Goal: Task Accomplishment & Management: Manage account settings

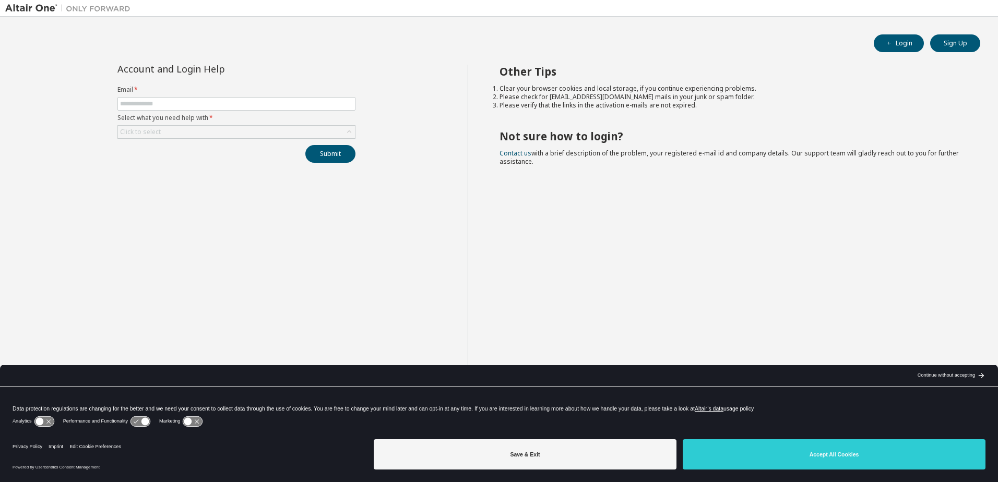
drag, startPoint x: 759, startPoint y: 456, endPoint x: 638, endPoint y: 391, distance: 137.3
click at [759, 456] on button "Accept All Cookies" at bounding box center [834, 455] width 303 height 30
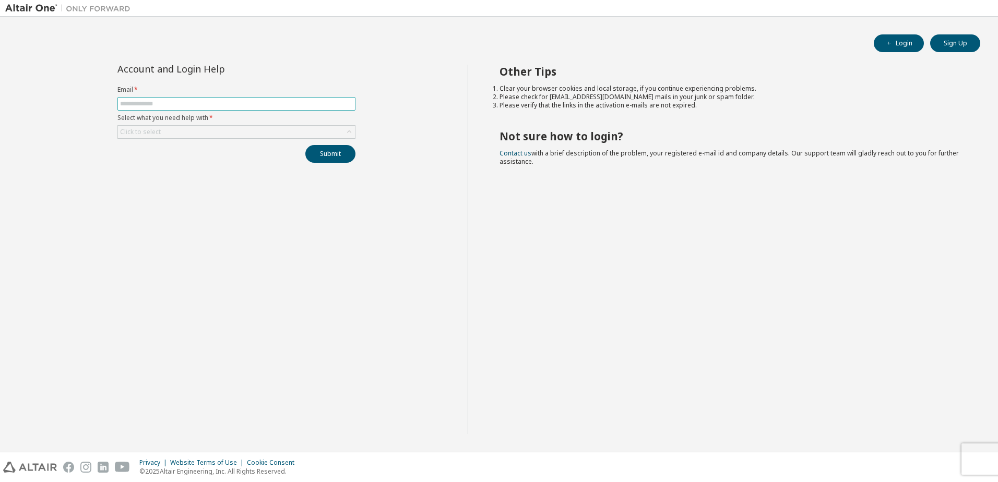
click at [206, 103] on input "text" at bounding box center [236, 104] width 233 height 8
drag, startPoint x: 105, startPoint y: 184, endPoint x: 139, endPoint y: 128, distance: 65.1
click at [105, 184] on div "Account and Login Help Email * Select what you need help with * Click to select…" at bounding box center [236, 250] width 462 height 370
click at [162, 102] on input "text" at bounding box center [236, 104] width 233 height 8
type input "*"
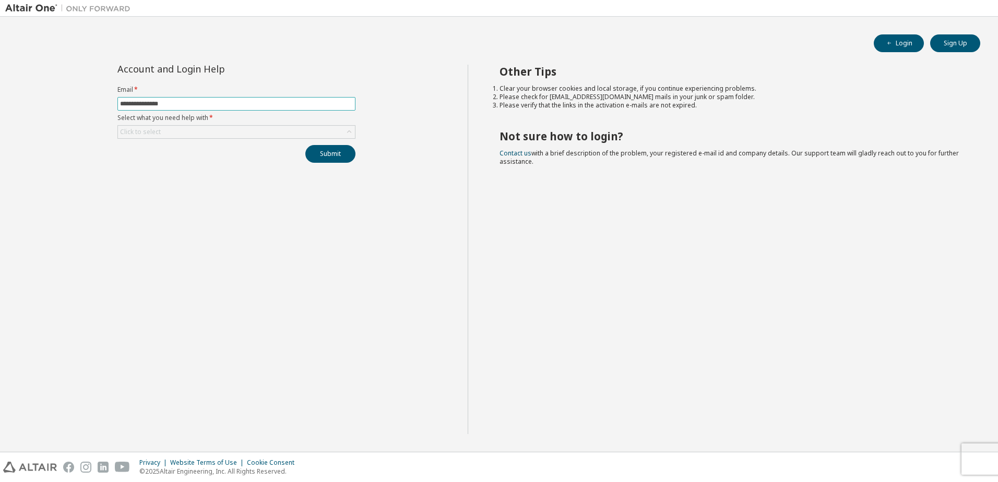
type input "**********"
click at [182, 131] on div "Click to select" at bounding box center [236, 132] width 237 height 13
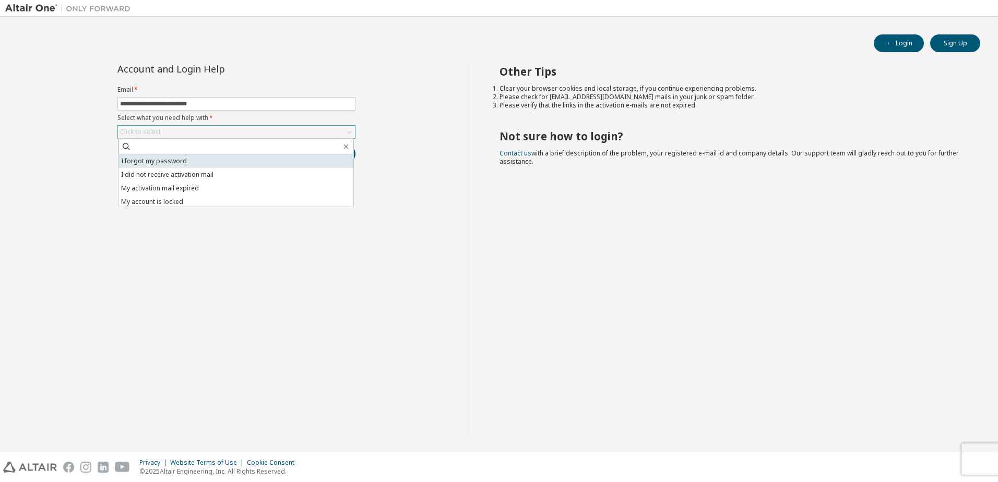
click at [186, 164] on li "I forgot my password" at bounding box center [235, 162] width 235 height 14
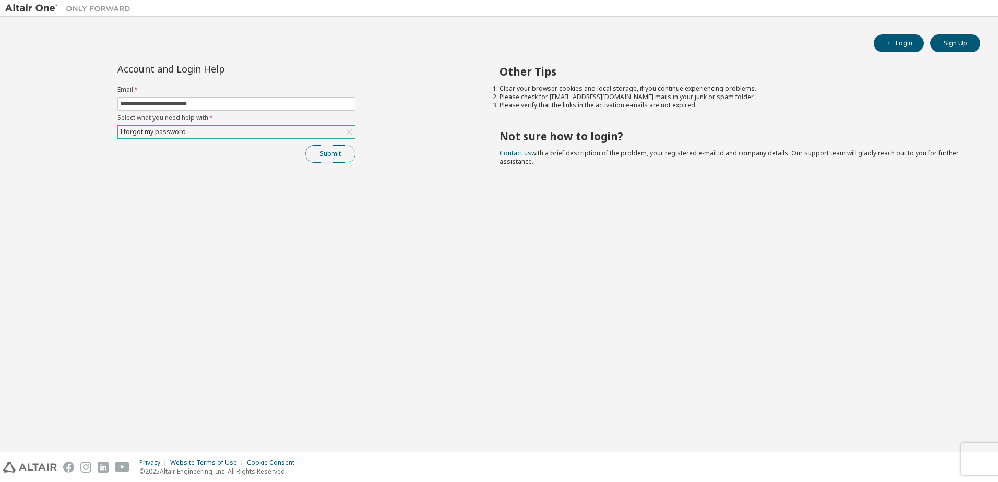
click at [331, 154] on button "Submit" at bounding box center [330, 154] width 50 height 18
click at [347, 155] on button "Submit" at bounding box center [330, 154] width 50 height 18
